Goal: Transaction & Acquisition: Subscribe to service/newsletter

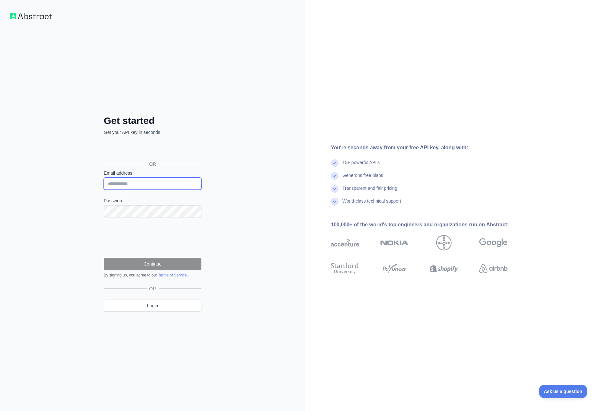
click at [158, 187] on input "Email address" at bounding box center [153, 184] width 98 height 12
type input "**********"
click at [248, 256] on div "**********" at bounding box center [152, 205] width 305 height 411
click at [170, 259] on button "Continue" at bounding box center [153, 264] width 98 height 12
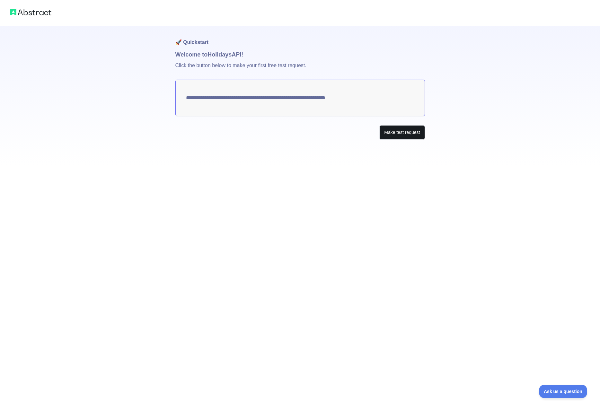
click at [399, 135] on button "Make test request" at bounding box center [401, 132] width 45 height 14
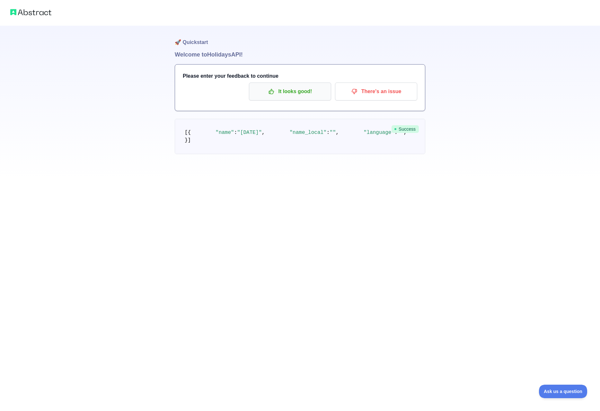
click at [297, 95] on p "It looks good!" at bounding box center [290, 91] width 73 height 11
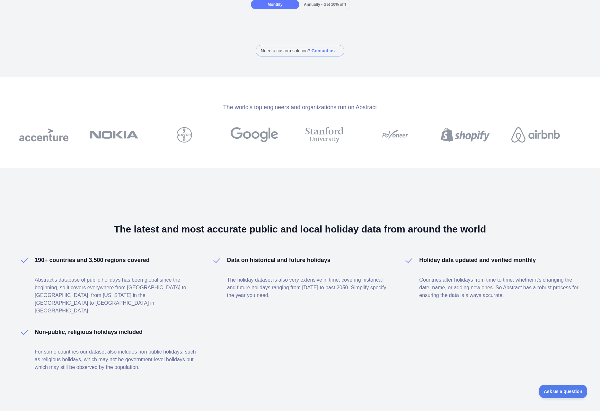
scroll to position [13, 0]
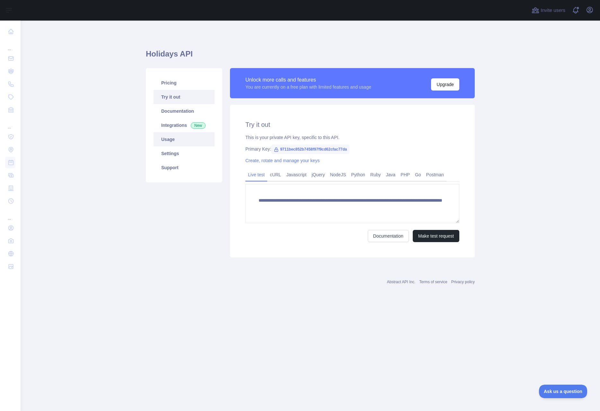
click at [172, 142] on link "Usage" at bounding box center [183, 139] width 61 height 14
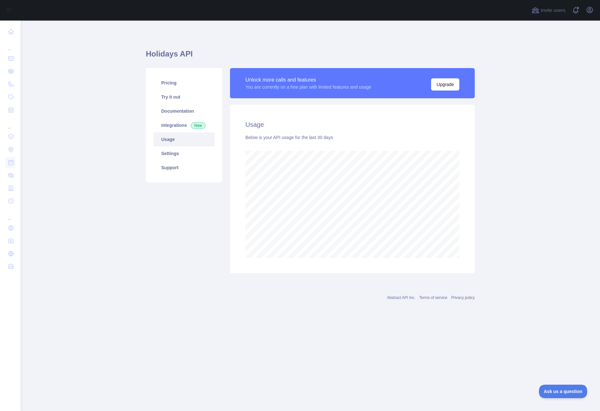
scroll to position [390, 579]
click at [448, 90] on button "Upgrade" at bounding box center [445, 84] width 28 height 12
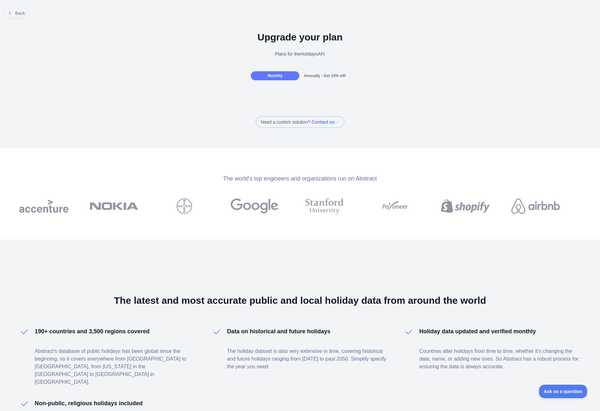
click at [316, 76] on span "Annually - Get 10% off!" at bounding box center [325, 76] width 42 height 4
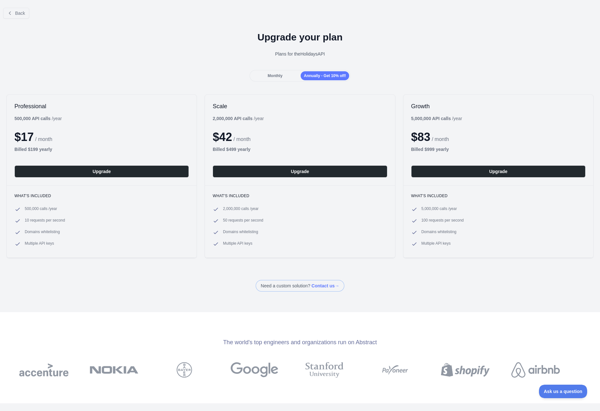
click at [265, 74] on div "Monthly" at bounding box center [275, 75] width 48 height 9
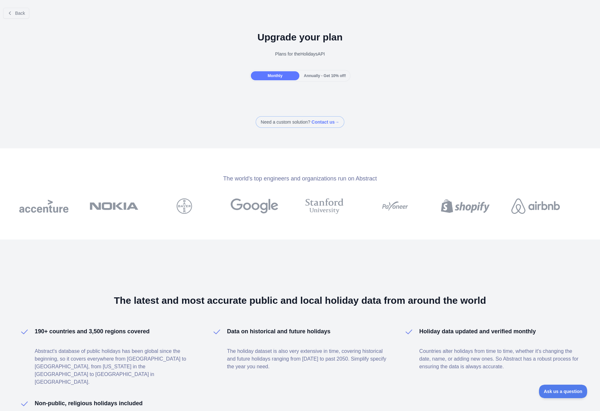
click at [320, 74] on span "Annually - Get 10% off!" at bounding box center [325, 76] width 42 height 4
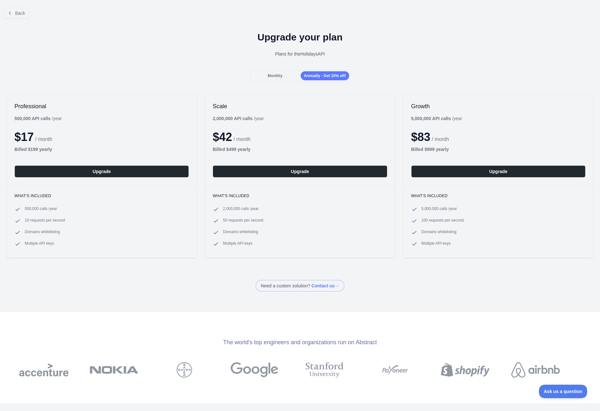
click at [275, 76] on span "Monthly" at bounding box center [274, 76] width 15 height 4
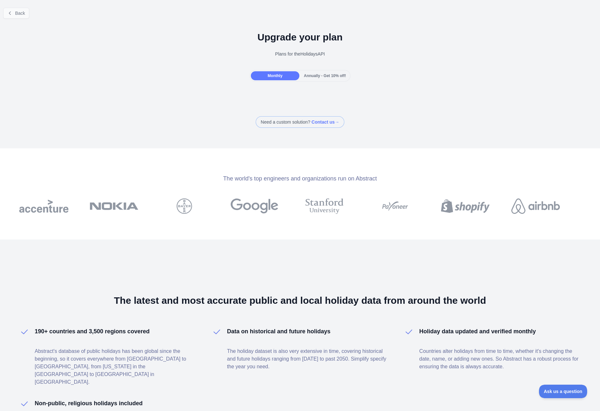
click at [11, 13] on icon at bounding box center [9, 13] width 5 height 5
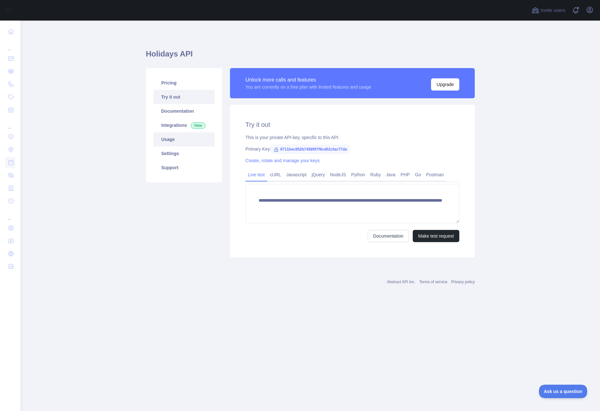
click at [171, 138] on link "Usage" at bounding box center [183, 139] width 61 height 14
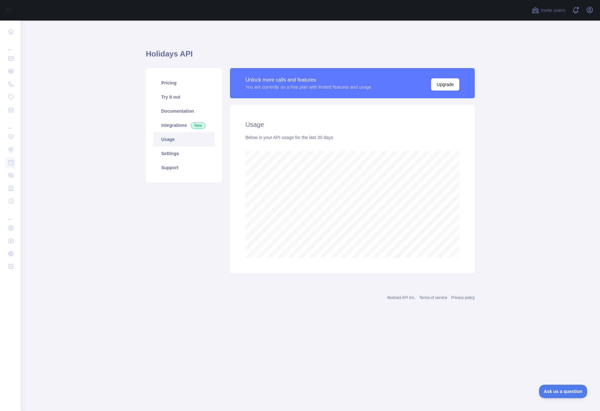
scroll to position [390, 579]
click at [175, 121] on link "Integrations New" at bounding box center [183, 125] width 61 height 14
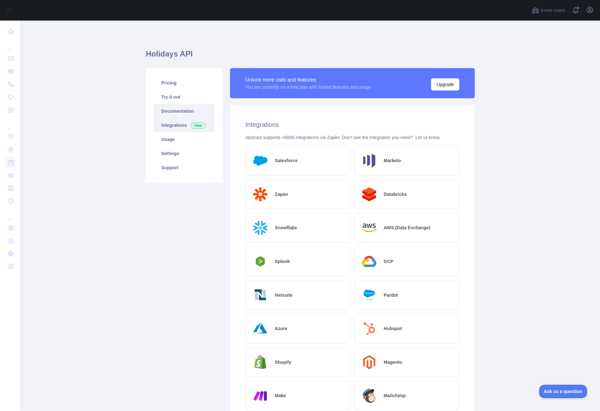
click at [178, 110] on link "Documentation" at bounding box center [183, 111] width 61 height 14
